Goal: Information Seeking & Learning: Learn about a topic

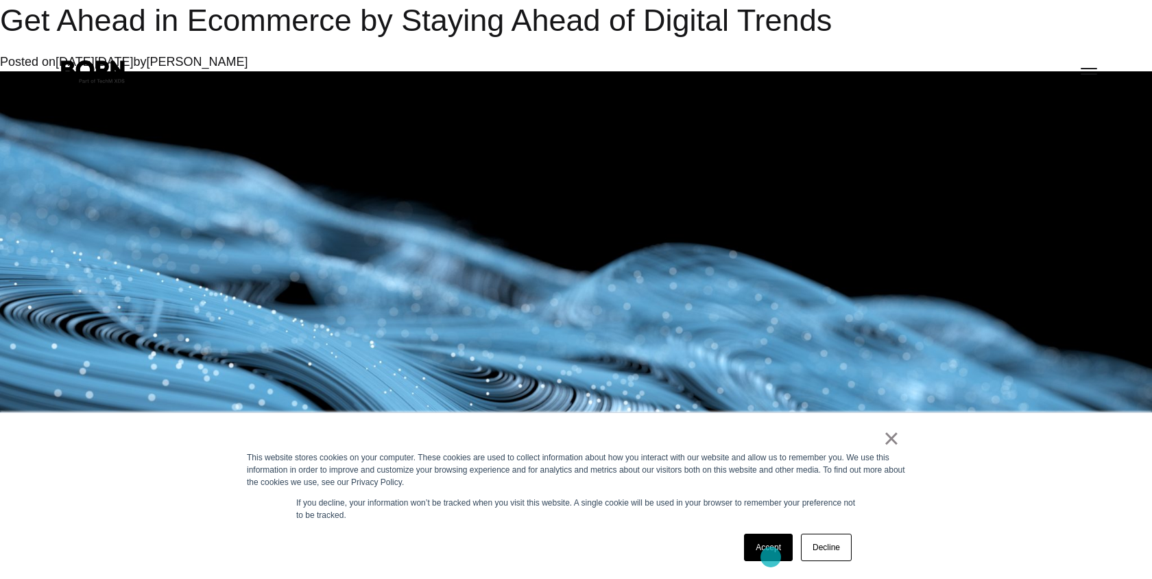
click at [771, 557] on link "Accept" at bounding box center [768, 547] width 49 height 27
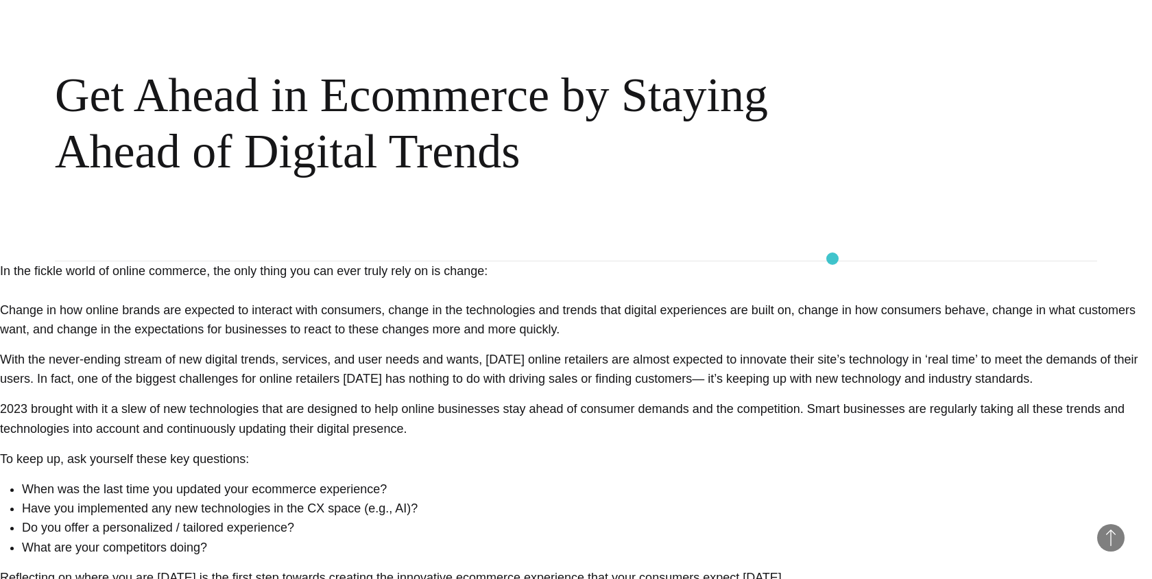
click at [833, 259] on div "BORN Views Get Ahead in Ecommerce by Staying Ahead of Digital Trends" at bounding box center [576, 75] width 1152 height 372
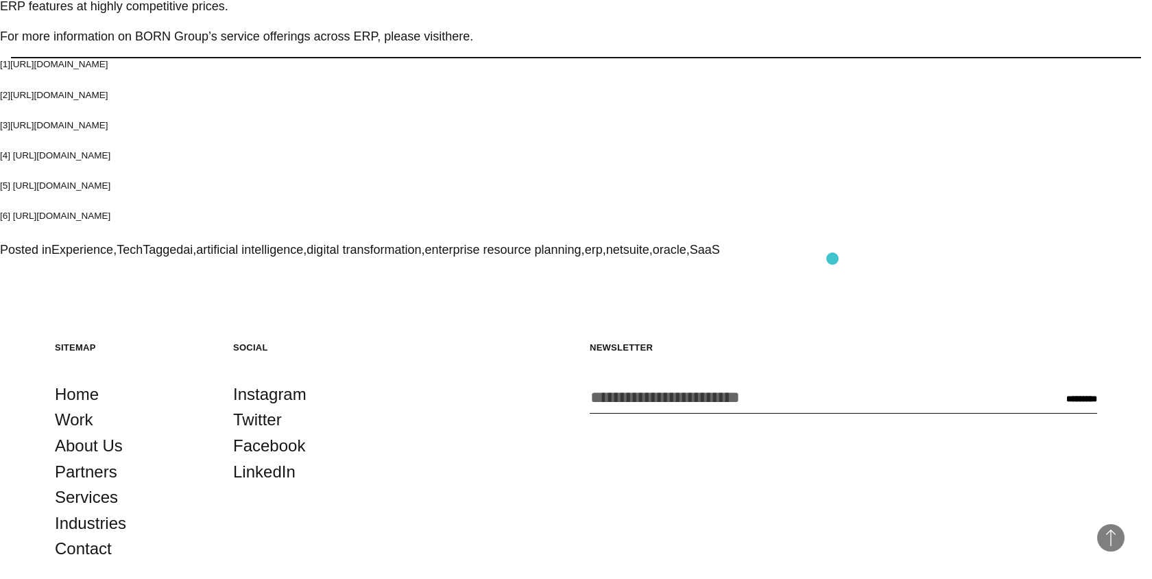
scroll to position [6833, 0]
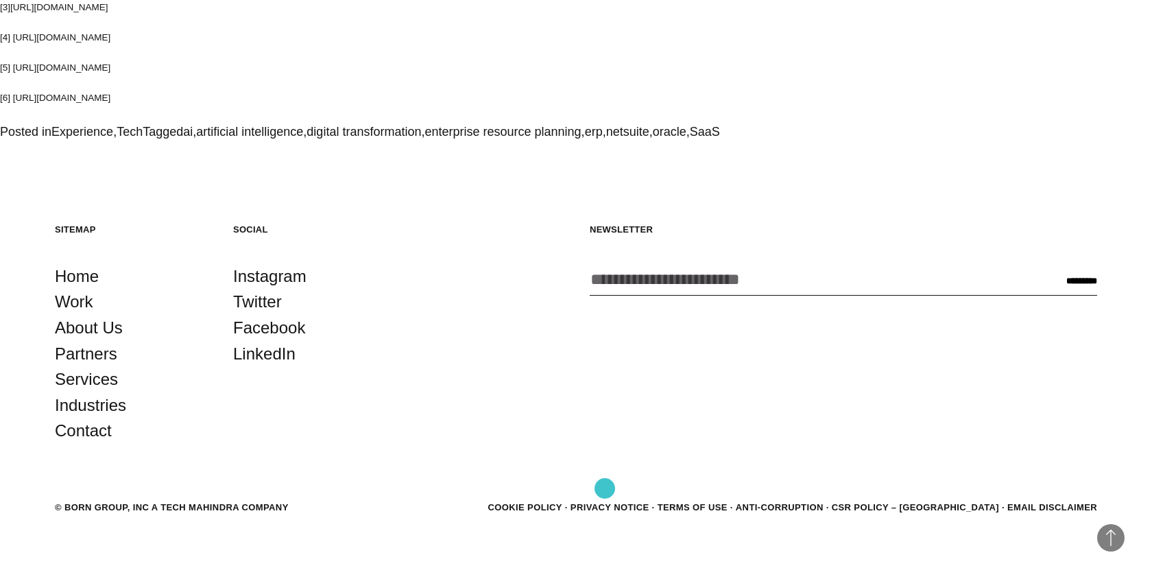
click at [562, 502] on link "Cookie Policy" at bounding box center [525, 507] width 74 height 10
